Goal: Task Accomplishment & Management: Manage account settings

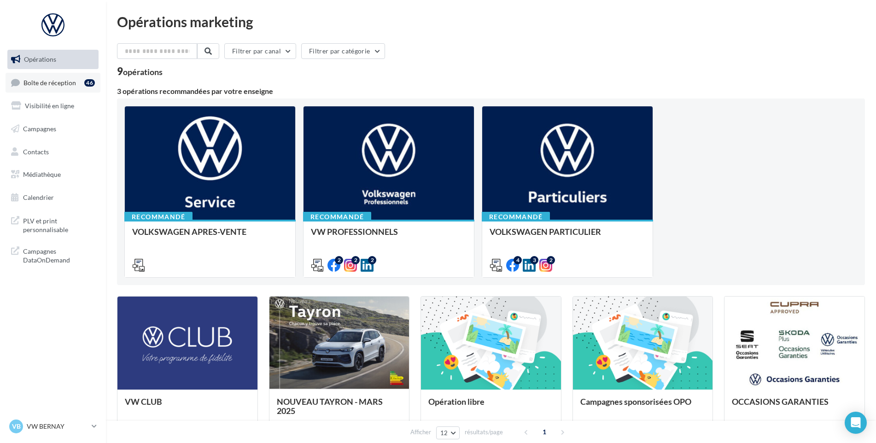
click at [55, 79] on span "Boîte de réception" at bounding box center [49, 82] width 53 height 8
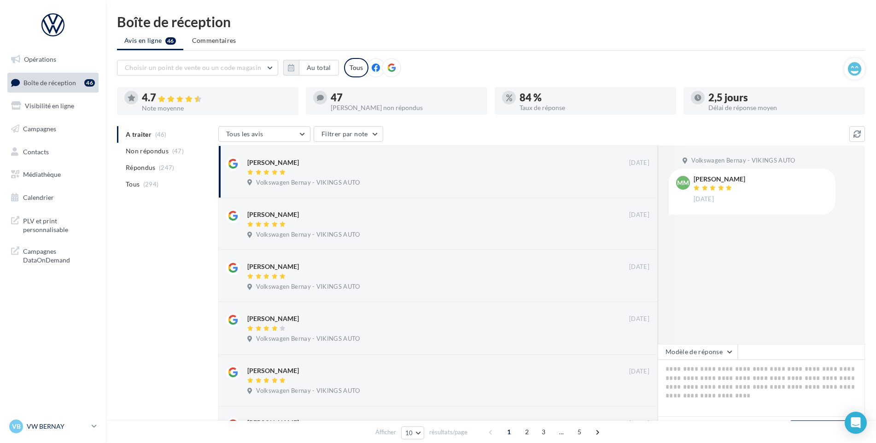
click at [64, 425] on p "VW BERNAY" at bounding box center [57, 426] width 61 height 9
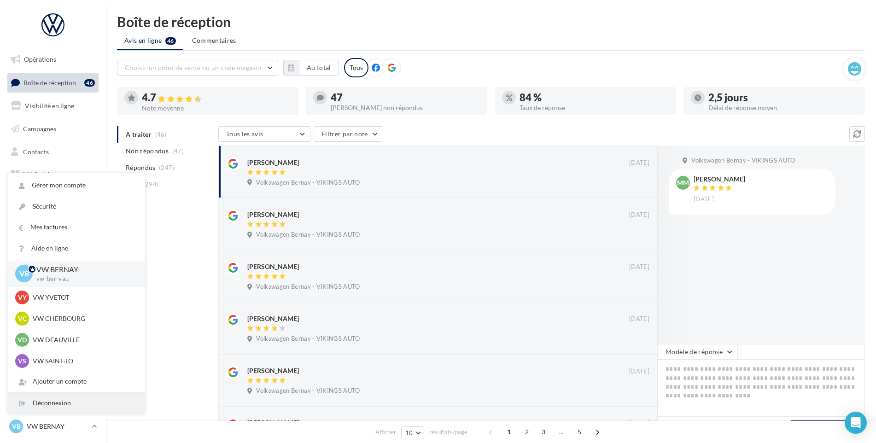
click at [74, 411] on div "Déconnexion" at bounding box center [76, 403] width 137 height 21
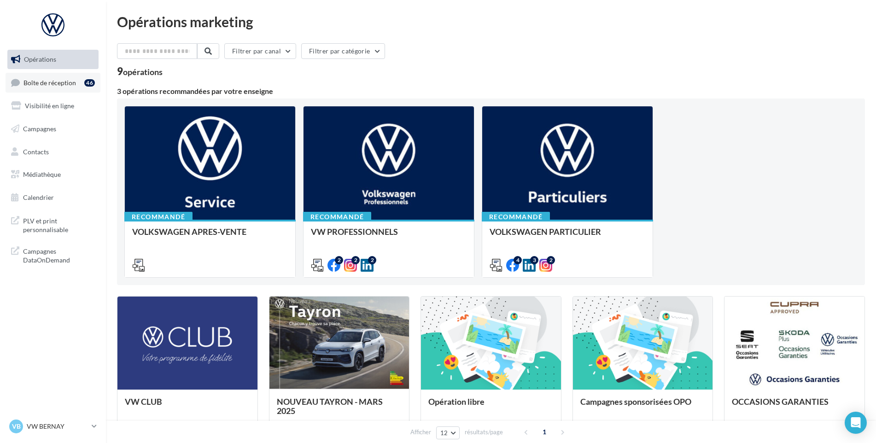
click at [70, 74] on link "Boîte de réception 46" at bounding box center [53, 83] width 95 height 20
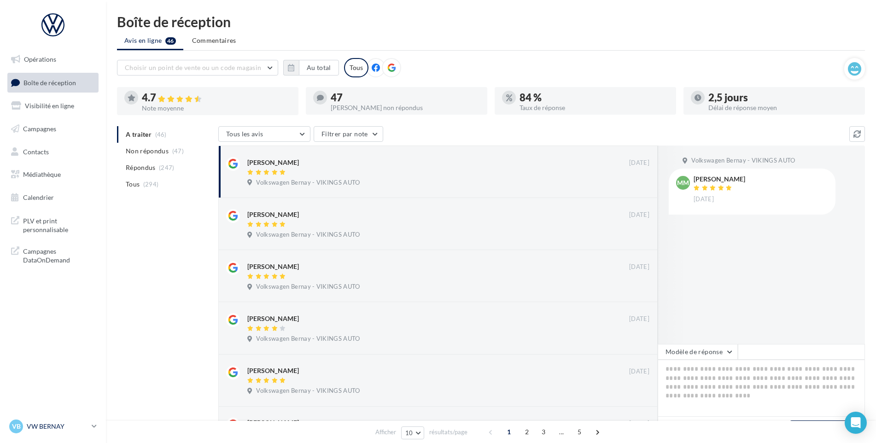
click at [50, 427] on p "VW BERNAY" at bounding box center [57, 426] width 61 height 9
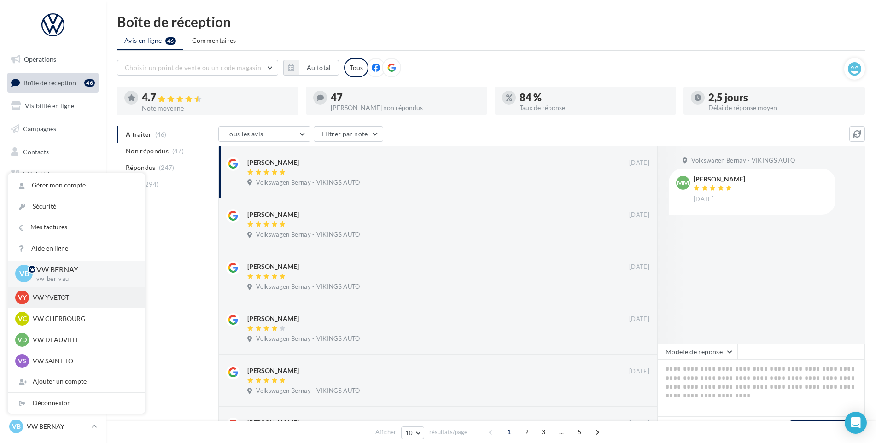
click at [66, 298] on p "VW YVETOT" at bounding box center [83, 297] width 101 height 9
